Goal: Check status: Check status

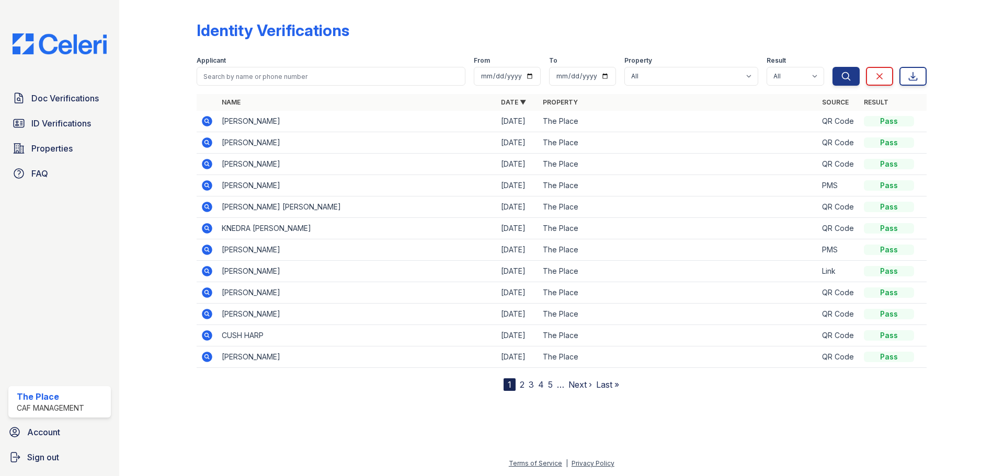
click at [209, 186] on icon at bounding box center [207, 185] width 10 height 10
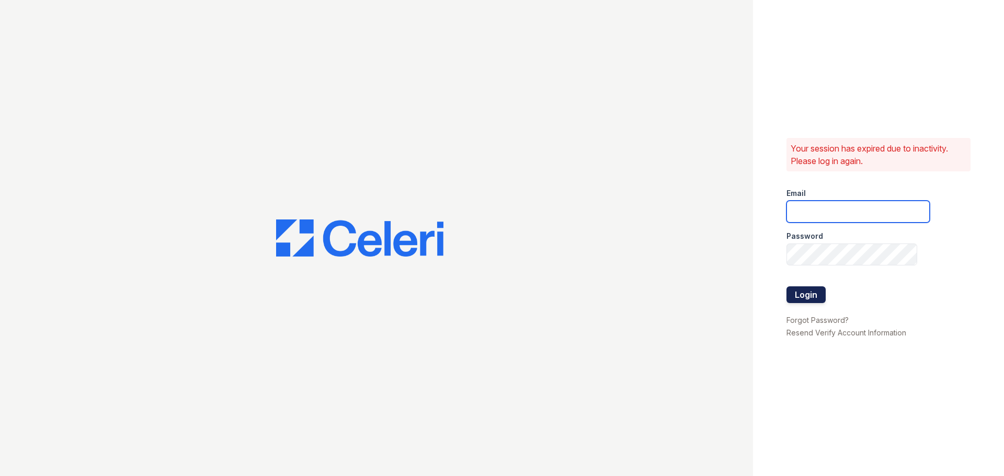
type input "theplace3@cafmanagement.com"
click at [803, 294] on button "Login" at bounding box center [805, 295] width 39 height 17
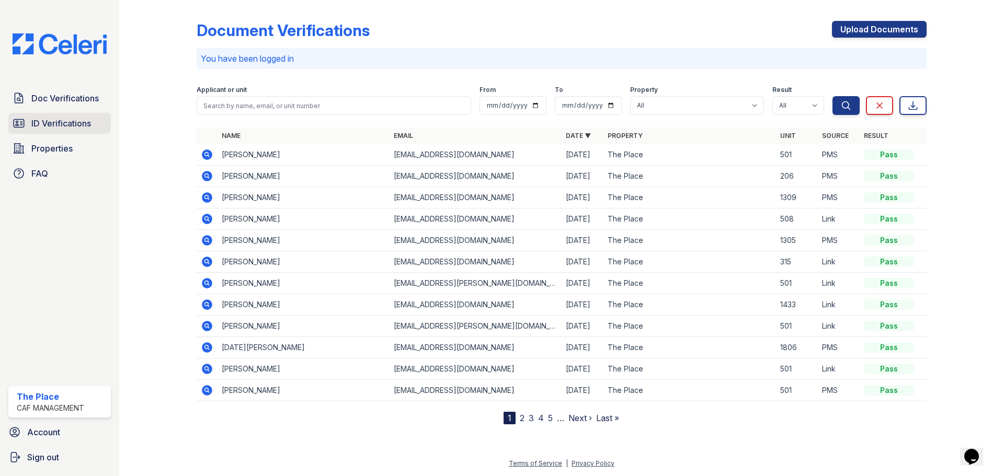
click at [47, 123] on span "ID Verifications" at bounding box center [61, 123] width 60 height 13
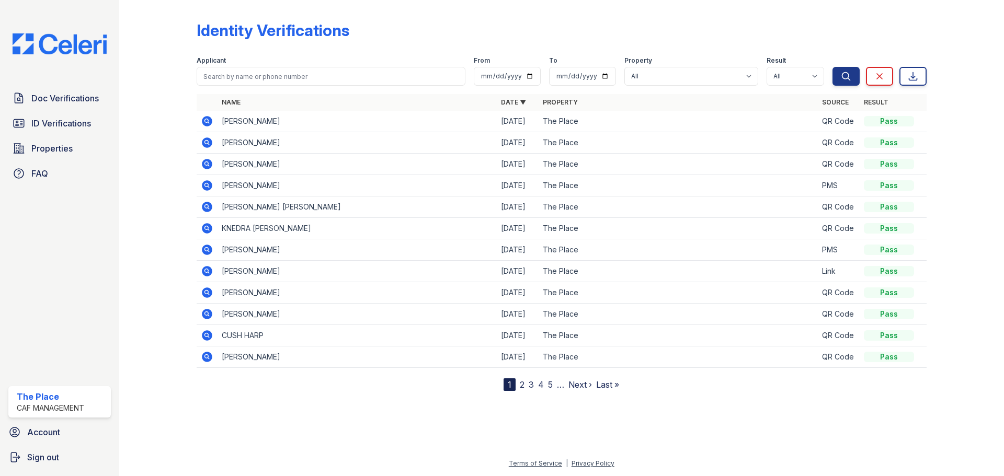
click at [208, 187] on icon at bounding box center [207, 185] width 10 height 10
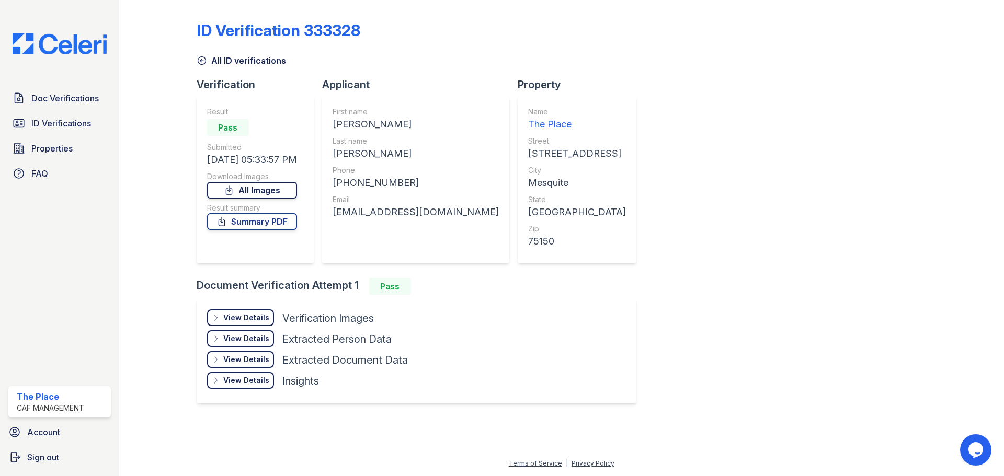
click at [252, 189] on link "All Images" at bounding box center [252, 190] width 90 height 17
click at [790, 132] on div "ID Verification 333328 All ID verifications Verification Result Pass Submitted …" at bounding box center [562, 211] width 730 height 414
click at [260, 317] on div "View Details" at bounding box center [246, 318] width 46 height 10
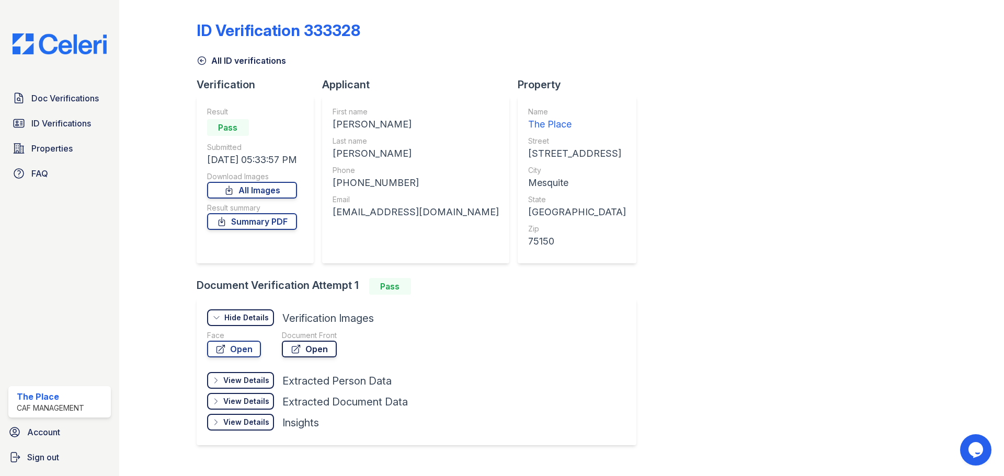
click at [296, 350] on icon at bounding box center [296, 349] width 10 height 10
